Goal: Transaction & Acquisition: Obtain resource

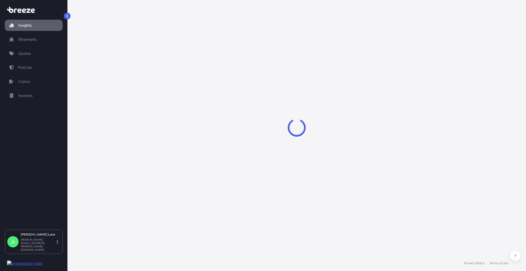
select select "2025"
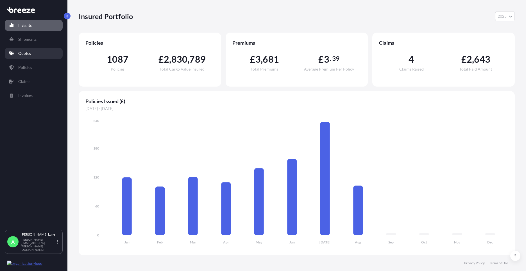
click at [36, 52] on link "Quotes" at bounding box center [34, 53] width 58 height 11
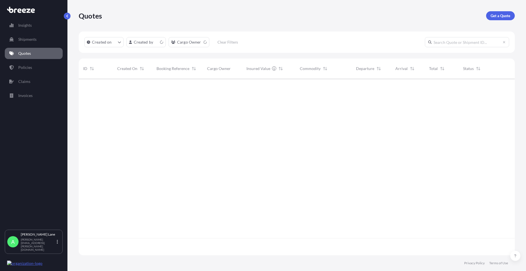
scroll to position [175, 432]
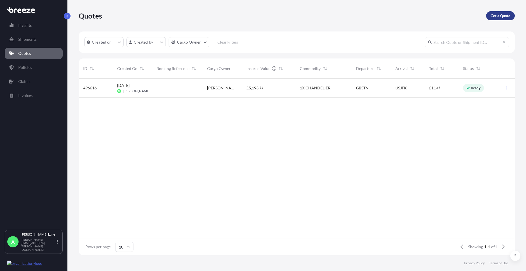
click at [505, 15] on p "Get a Quote" at bounding box center [500, 16] width 20 height 6
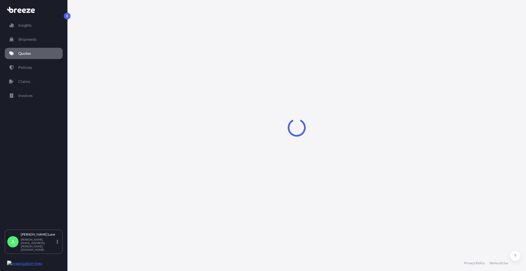
select select "Road"
select select "1"
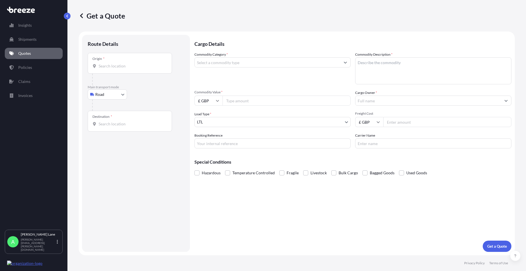
click at [134, 68] on input "Origin *" at bounding box center [132, 66] width 66 height 6
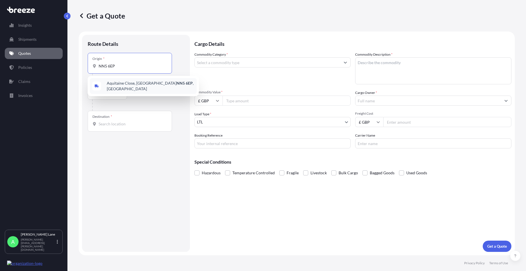
click at [132, 83] on span "[STREET_ADDRESS]" at bounding box center [151, 85] width 88 height 11
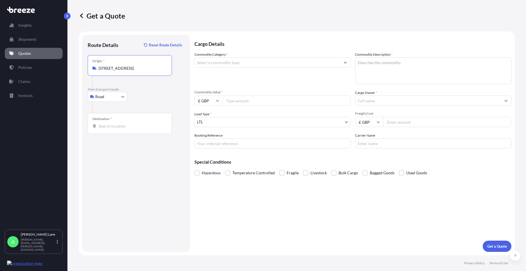
type input "[STREET_ADDRESS]"
click at [122, 122] on div "Destination *" at bounding box center [130, 123] width 84 height 21
click at [122, 123] on input "Destination *" at bounding box center [132, 126] width 66 height 6
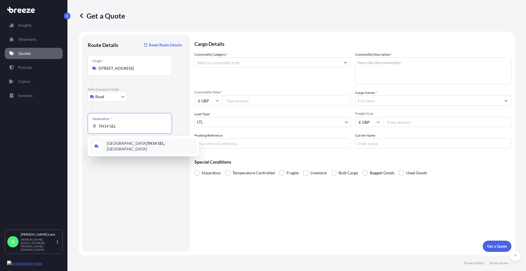
click at [126, 146] on span "[STREET_ADDRESS]" at bounding box center [151, 145] width 88 height 11
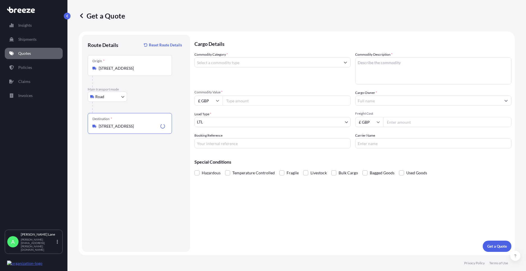
type input "[STREET_ADDRESS]"
click at [231, 67] on div at bounding box center [272, 62] width 156 height 10
click at [229, 64] on input "Commodity Category *" at bounding box center [267, 62] width 145 height 10
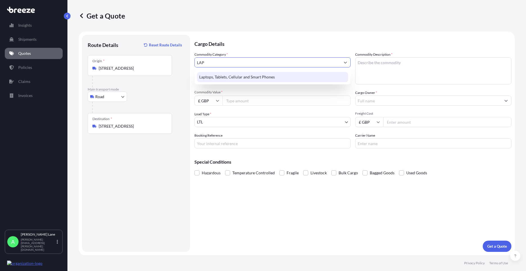
click at [236, 75] on div "Laptops, Tablets, Cellular and Smart Phones" at bounding box center [272, 77] width 151 height 10
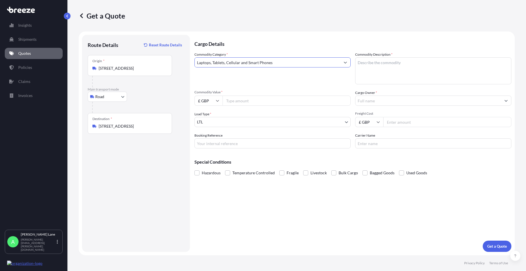
type input "Laptops, Tablets, Cellular and Smart Phones"
click at [243, 103] on input "Commodity Value *" at bounding box center [286, 100] width 128 height 10
type input "1000"
drag, startPoint x: 230, startPoint y: 143, endPoint x: 228, endPoint y: 148, distance: 5.5
click at [230, 143] on input "Booking Reference" at bounding box center [272, 143] width 156 height 10
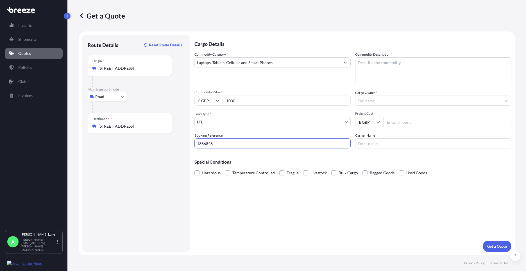
type input "1886848"
paste textarea "IPAD,IPAD CASE IPENCIL & CHARGER"
type textarea "IPAD,IPAD CASE IPENCIL & CHARGER"
click at [393, 104] on input "Cargo Owner *" at bounding box center [427, 100] width 145 height 10
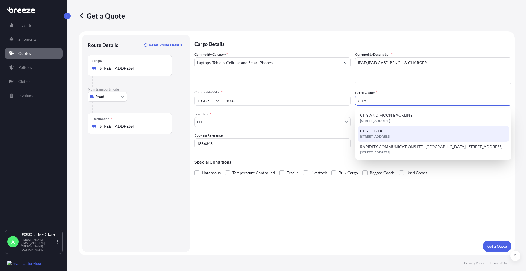
click at [385, 133] on div "CITY DIGITAL [STREET_ADDRESS]" at bounding box center [432, 134] width 151 height 16
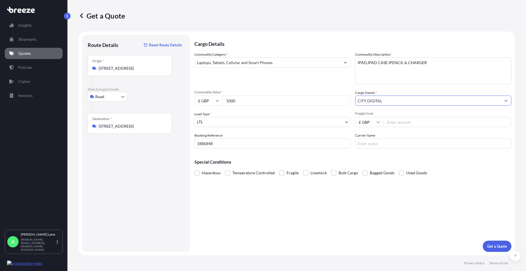
type input "CITY DIGITAL"
click at [391, 121] on input "Freight Cost" at bounding box center [447, 122] width 128 height 10
type input "28.10"
click at [383, 141] on input "Carrier Name" at bounding box center [433, 143] width 156 height 10
type input "DPD"
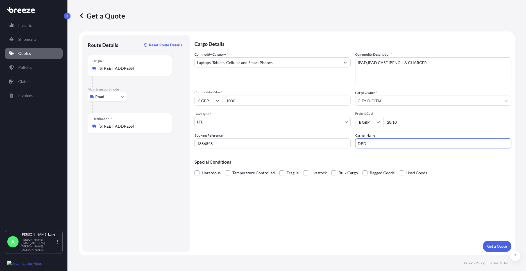
drag, startPoint x: 380, startPoint y: 257, endPoint x: 476, endPoint y: 252, distance: 95.6
click at [381, 257] on footer "Privacy Policy Terms of Use" at bounding box center [296, 263] width 458 height 16
click at [497, 243] on button "Get a Quote" at bounding box center [496, 245] width 29 height 11
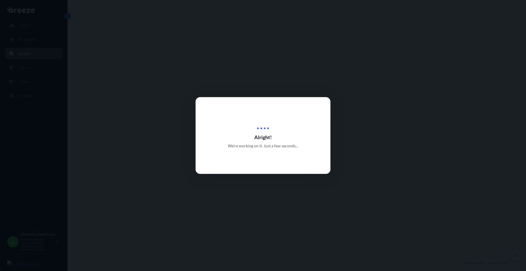
select select "Road"
select select "1"
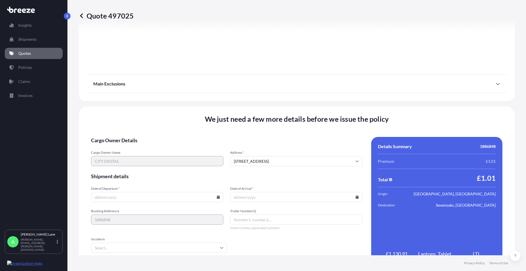
scroll to position [621, 0]
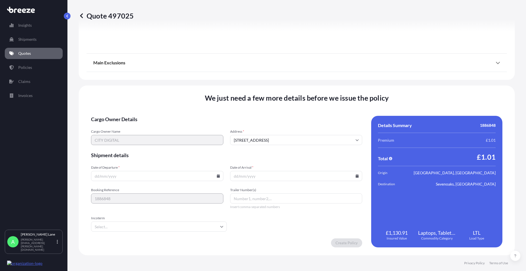
click at [217, 176] on icon at bounding box center [218, 175] width 3 height 3
click at [131, 148] on button "26" at bounding box center [130, 147] width 9 height 9
type input "[DATE]"
click at [123, 225] on input "Incoterm" at bounding box center [159, 226] width 136 height 10
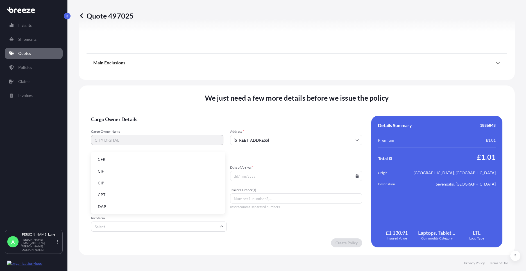
drag, startPoint x: 127, startPoint y: 202, endPoint x: 224, endPoint y: 199, distance: 96.9
click at [128, 201] on ul "CFR CIF CIP CPT DAP DDP DPU EXW FAS FCA FOB" at bounding box center [158, 218] width 130 height 129
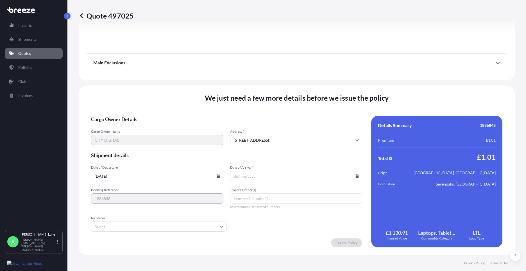
click at [260, 200] on input "Trailer Number(s)" at bounding box center [296, 198] width 132 height 10
paste input "0011 632 223 8"
type input "0011 632 223 8"
click at [154, 224] on input "Incoterm" at bounding box center [159, 226] width 136 height 10
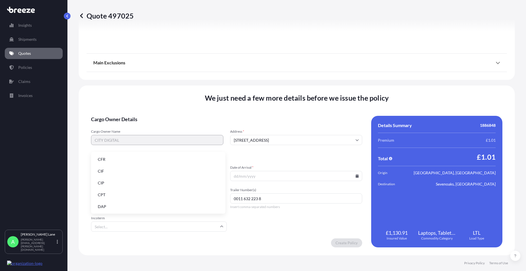
drag, startPoint x: 142, startPoint y: 205, endPoint x: 307, endPoint y: 181, distance: 167.1
click at [142, 204] on li "DAP" at bounding box center [158, 206] width 130 height 11
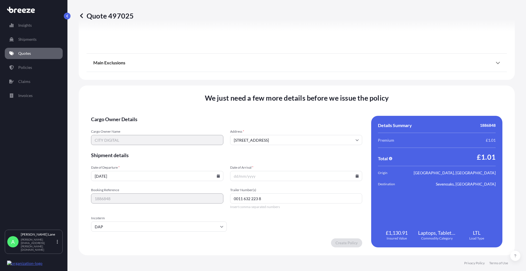
click at [355, 175] on icon at bounding box center [356, 175] width 3 height 3
click at [281, 147] on button "27" at bounding box center [280, 147] width 9 height 9
type input "[DATE]"
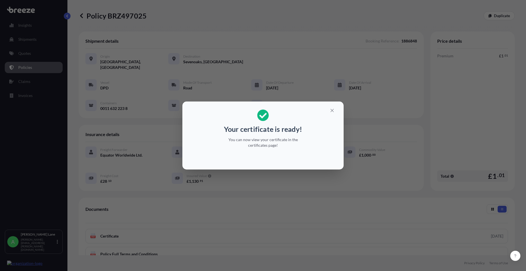
click at [333, 112] on icon "button" at bounding box center [331, 110] width 5 height 5
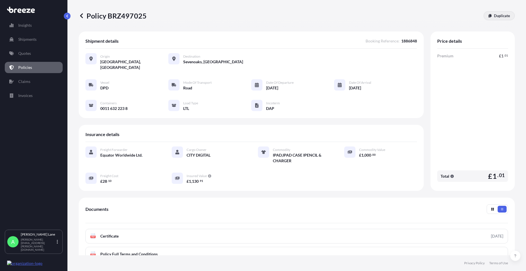
click at [506, 15] on link "Duplicate" at bounding box center [498, 15] width 31 height 9
select select "Road"
select select "1"
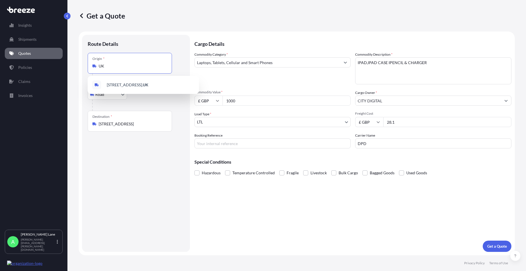
drag, startPoint x: 163, startPoint y: 66, endPoint x: 79, endPoint y: 71, distance: 83.6
click at [80, 70] on form "Route Details Place of loading Road Road Rail Origin * UK Main transport mode R…" at bounding box center [297, 143] width 436 height 224
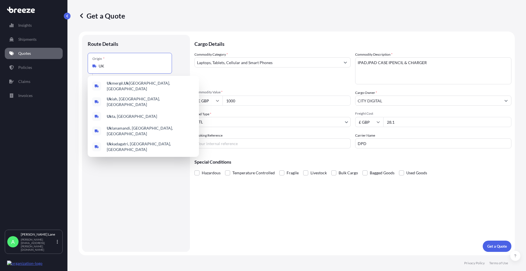
drag, startPoint x: 109, startPoint y: 67, endPoint x: 91, endPoint y: 67, distance: 18.0
click at [91, 67] on div "Origin * [GEOGRAPHIC_DATA]" at bounding box center [130, 63] width 84 height 21
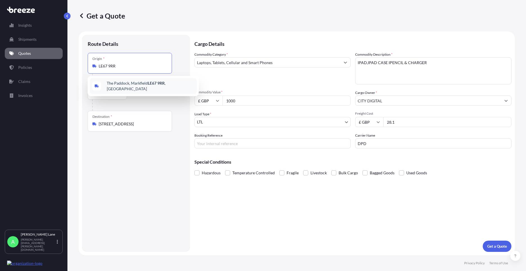
click at [115, 84] on span "The Paddock, Markfield LE67 9RR , [GEOGRAPHIC_DATA]" at bounding box center [151, 85] width 88 height 11
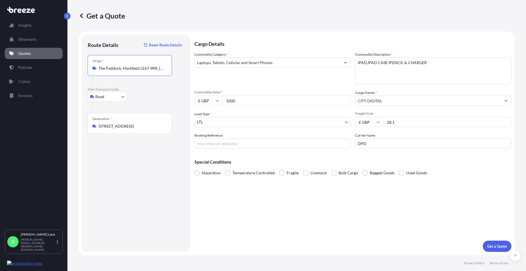
type input "The Paddock, Markfield LE67 9RR, [GEOGRAPHIC_DATA]"
click at [256, 143] on input "Booking Reference" at bounding box center [272, 143] width 156 height 10
type input "1886857"
click at [494, 249] on button "Get a Quote" at bounding box center [496, 245] width 29 height 11
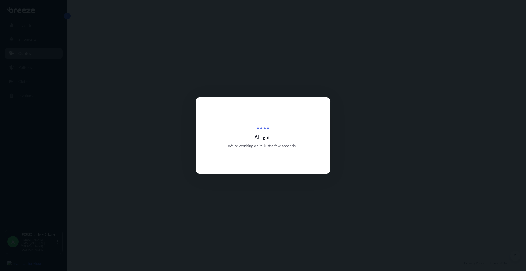
select select "Road"
select select "1"
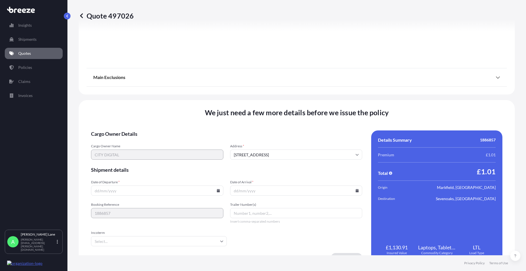
scroll to position [621, 0]
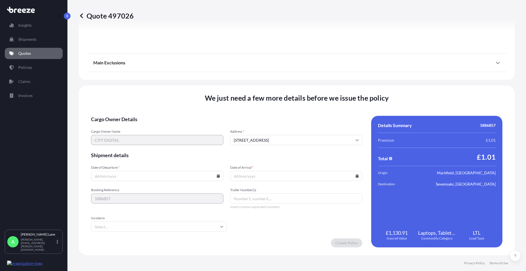
click at [217, 177] on icon at bounding box center [218, 175] width 3 height 3
click at [129, 148] on button "26" at bounding box center [130, 147] width 9 height 9
type input "[DATE]"
click at [113, 224] on input "Incoterm" at bounding box center [159, 226] width 136 height 10
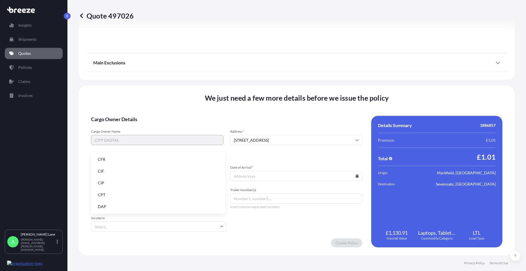
click at [116, 206] on li "DAP" at bounding box center [158, 206] width 130 height 11
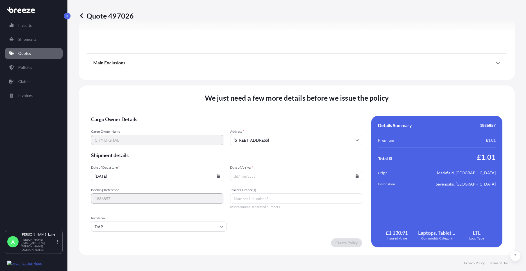
paste input "0011 632 224 7"
type input "0011 632 224 7"
click at [355, 176] on icon at bounding box center [356, 175] width 3 height 3
click at [280, 147] on button "27" at bounding box center [280, 147] width 9 height 9
type input "[DATE]"
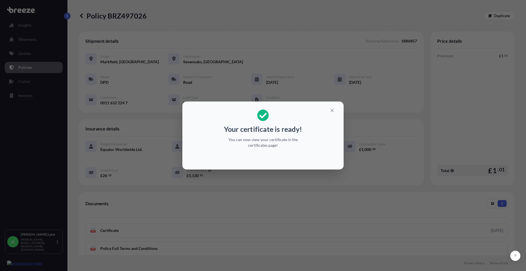
click at [331, 109] on icon "button" at bounding box center [331, 110] width 5 height 5
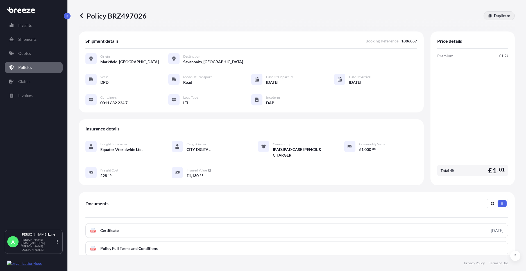
click at [495, 16] on p "Duplicate" at bounding box center [502, 16] width 16 height 6
select select "Road"
select select "1"
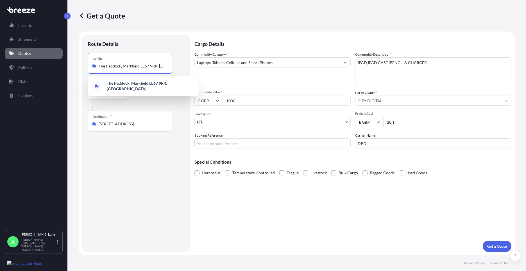
drag, startPoint x: 99, startPoint y: 65, endPoint x: 178, endPoint y: 67, distance: 79.2
click at [178, 67] on div "Origin * The Paddock, [GEOGRAPHIC_DATA] LE67 9RR, [GEOGRAPHIC_DATA]" at bounding box center [136, 69] width 97 height 32
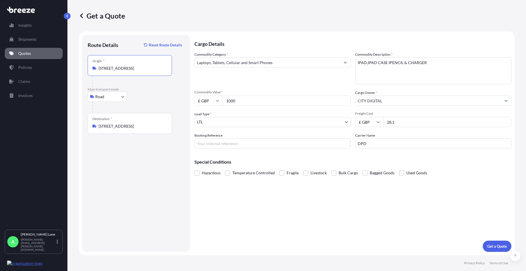
type input "[STREET_ADDRESS]"
click at [222, 143] on input "Booking Reference" at bounding box center [272, 143] width 156 height 10
type input "1886860"
click at [499, 242] on button "Get a Quote" at bounding box center [496, 245] width 29 height 11
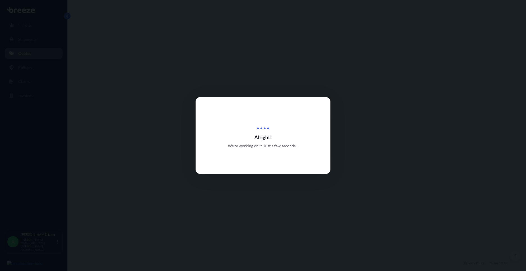
select select "Road"
select select "1"
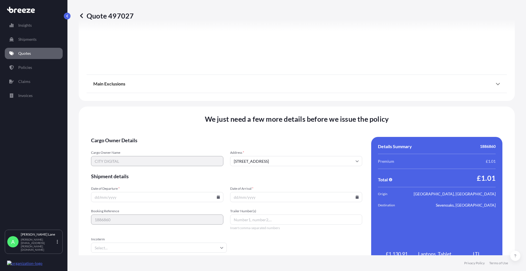
scroll to position [621, 0]
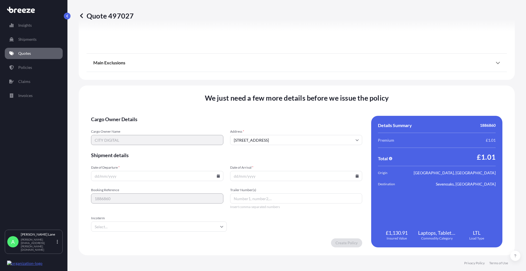
click at [218, 176] on icon at bounding box center [218, 175] width 3 height 3
click at [125, 149] on div "25 26 27 28 29 30 31" at bounding box center [156, 147] width 90 height 10
click at [128, 148] on button "26" at bounding box center [130, 147] width 9 height 9
type input "[DATE]"
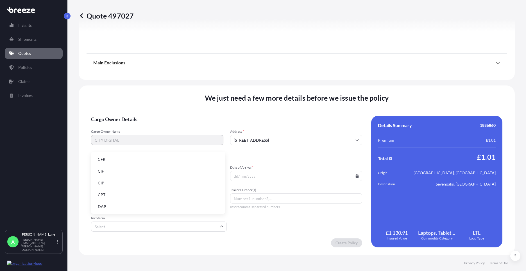
click at [128, 225] on input "Incoterm" at bounding box center [159, 226] width 136 height 10
drag, startPoint x: 126, startPoint y: 207, endPoint x: 213, endPoint y: 199, distance: 87.1
click at [126, 207] on li "DAP" at bounding box center [158, 206] width 130 height 11
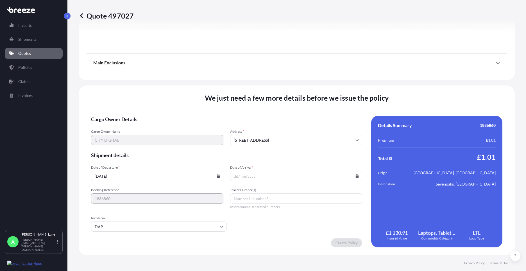
paste input "0011 632 225 6"
type input "0011 632 225 6"
click at [353, 174] on input "Date of Arrival *" at bounding box center [296, 176] width 132 height 10
click at [353, 177] on input "Date of Arrival *" at bounding box center [296, 176] width 132 height 10
click at [355, 177] on input "Date of Arrival *" at bounding box center [296, 176] width 132 height 10
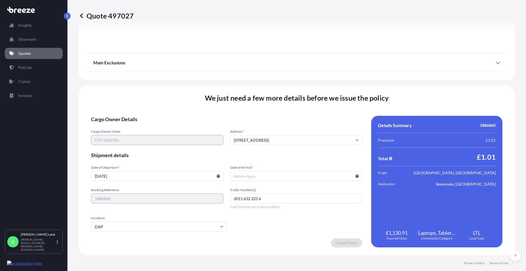
click at [356, 175] on icon at bounding box center [357, 175] width 3 height 3
click at [283, 146] on button "27" at bounding box center [280, 147] width 9 height 9
type input "[DATE]"
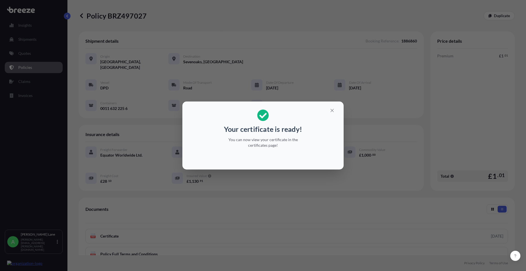
drag, startPoint x: 341, startPoint y: 111, endPoint x: 338, endPoint y: 113, distance: 3.7
click at [339, 112] on section "Your certificate is ready! You can now view your certificate in the certificate…" at bounding box center [262, 135] width 161 height 68
click at [335, 113] on button "button" at bounding box center [332, 110] width 14 height 9
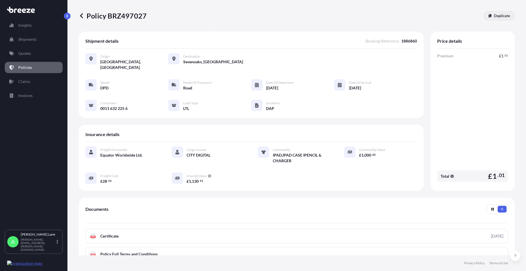
click at [503, 15] on p "Duplicate" at bounding box center [502, 16] width 16 height 6
select select "Road"
select select "1"
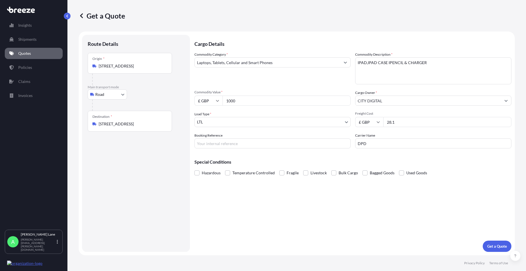
drag, startPoint x: 98, startPoint y: 67, endPoint x: 183, endPoint y: 68, distance: 84.8
click at [183, 68] on div "Origin * [STREET_ADDRESS]" at bounding box center [136, 69] width 97 height 32
drag, startPoint x: 108, startPoint y: 67, endPoint x: 105, endPoint y: 65, distance: 3.7
click at [108, 67] on input "[STREET_ADDRESS]" at bounding box center [132, 66] width 66 height 6
click at [97, 66] on div "[STREET_ADDRESS]" at bounding box center [129, 66] width 75 height 6
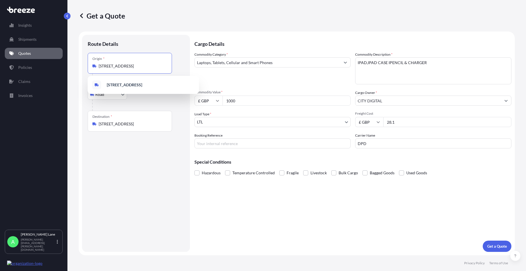
click at [99, 66] on input "[STREET_ADDRESS]" at bounding box center [132, 66] width 66 height 6
drag, startPoint x: 107, startPoint y: 65, endPoint x: 168, endPoint y: 66, distance: 60.7
click at [168, 66] on div "Origin * [STREET_ADDRESS]" at bounding box center [130, 63] width 84 height 21
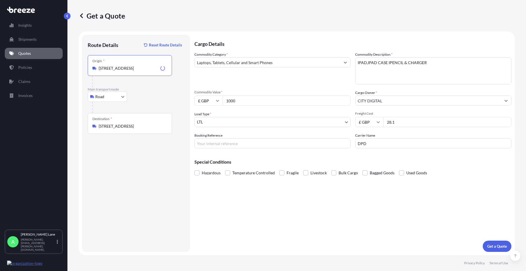
type input "[STREET_ADDRESS]"
click at [213, 140] on input "Booking Reference" at bounding box center [272, 143] width 156 height 10
type input "1886861"
click at [493, 245] on p "Get a Quote" at bounding box center [497, 246] width 20 height 6
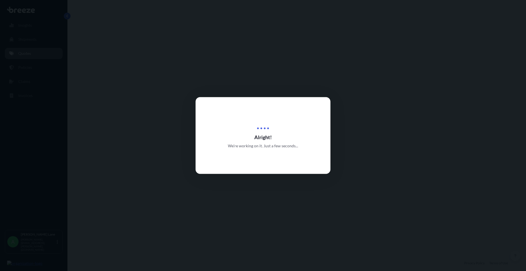
select select "Road"
select select "1"
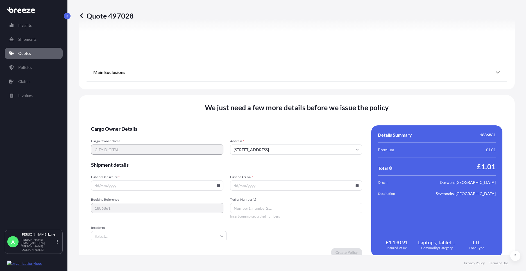
scroll to position [621, 0]
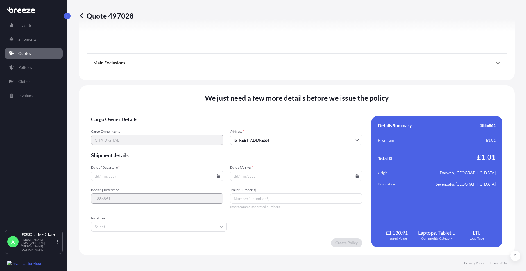
click at [217, 175] on icon at bounding box center [218, 175] width 3 height 3
click at [128, 147] on button "26" at bounding box center [130, 147] width 9 height 9
type input "[DATE]"
click at [121, 223] on input "Incoterm" at bounding box center [159, 226] width 136 height 10
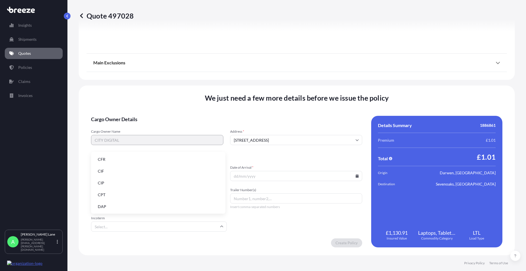
click at [117, 204] on li "DAP" at bounding box center [158, 206] width 130 height 11
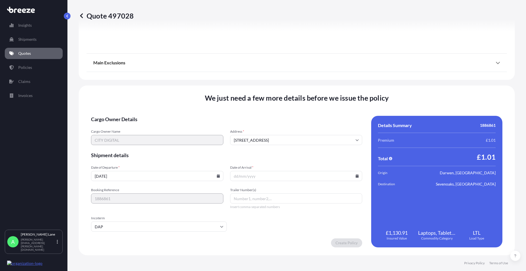
paste input "0011 632 226 5"
type input "0011 632 226 5"
click at [356, 175] on icon at bounding box center [357, 175] width 3 height 3
click at [281, 147] on button "27" at bounding box center [280, 147] width 9 height 9
type input "[DATE]"
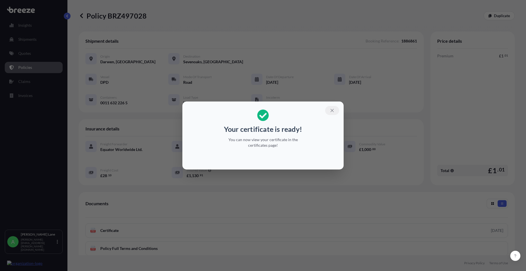
click at [334, 111] on button "button" at bounding box center [332, 110] width 14 height 9
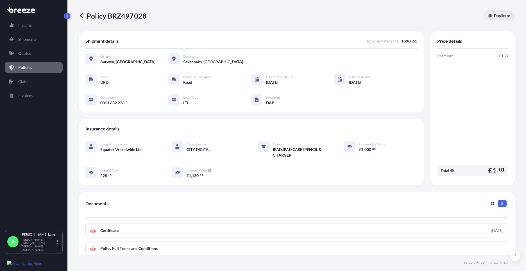
click at [499, 15] on p "Duplicate" at bounding box center [502, 16] width 16 height 6
select select "Road"
select select "1"
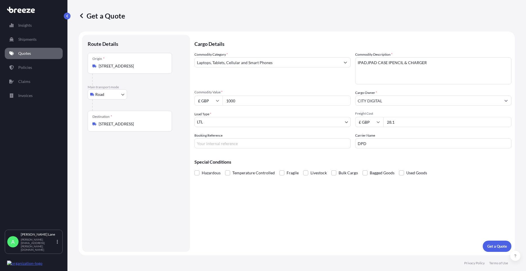
drag, startPoint x: 98, startPoint y: 66, endPoint x: 174, endPoint y: 68, distance: 75.8
click at [174, 68] on div "Origin * [STREET_ADDRESS]" at bounding box center [136, 69] width 97 height 32
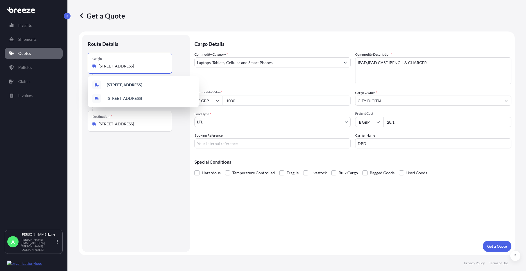
drag, startPoint x: 174, startPoint y: 68, endPoint x: 156, endPoint y: 68, distance: 18.0
click at [156, 68] on input "[STREET_ADDRESS]" at bounding box center [132, 66] width 66 height 6
drag, startPoint x: 99, startPoint y: 64, endPoint x: 169, endPoint y: 67, distance: 70.0
click at [169, 67] on div "Origin * [STREET_ADDRESS]" at bounding box center [130, 63] width 84 height 21
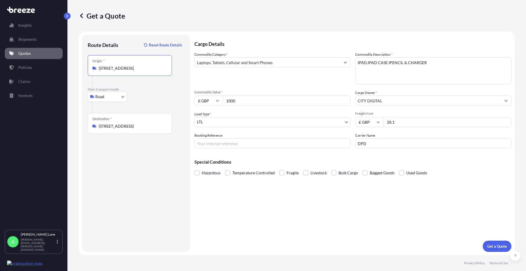
type input "[STREET_ADDRESS]"
click at [218, 140] on input "Booking Reference" at bounding box center [272, 143] width 156 height 10
type input "1886866"
click at [487, 249] on p "Get a Quote" at bounding box center [497, 246] width 20 height 6
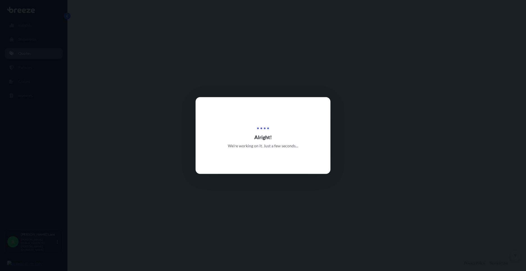
select select "Road"
select select "1"
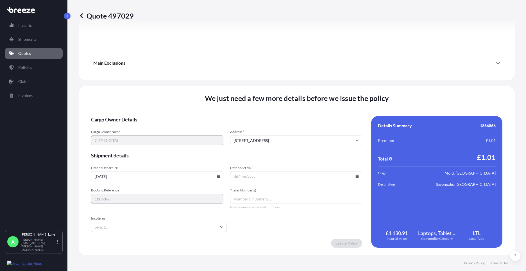
scroll to position [621, 0]
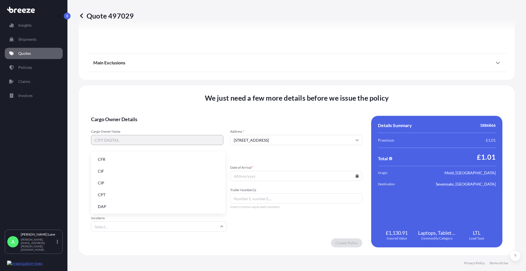
click at [193, 226] on input "Incoterm" at bounding box center [159, 226] width 136 height 10
click at [152, 206] on li "DAP" at bounding box center [158, 206] width 130 height 11
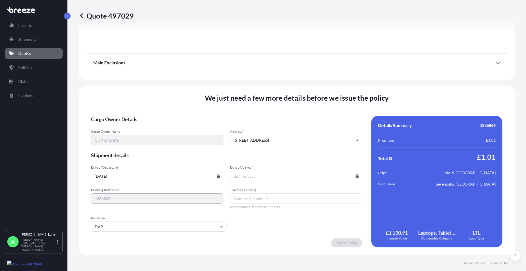
click at [356, 176] on icon at bounding box center [357, 175] width 3 height 3
click at [281, 147] on button "27" at bounding box center [280, 147] width 9 height 9
type input "[DATE]"
click at [249, 198] on input "Trailer Number(s)" at bounding box center [296, 198] width 132 height 10
paste input "0011 632 228 3"
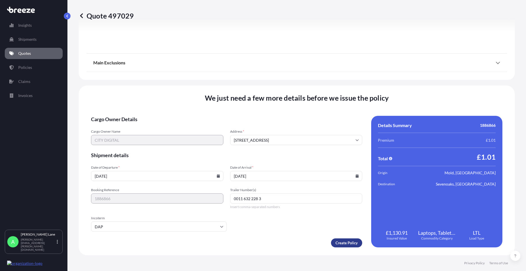
type input "0011 632 228 3"
